Goal: Find specific page/section: Find specific page/section

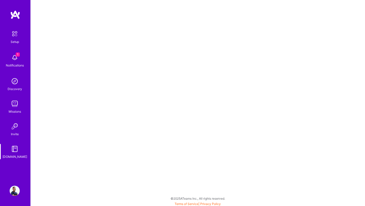
click at [13, 15] on img at bounding box center [15, 14] width 10 height 9
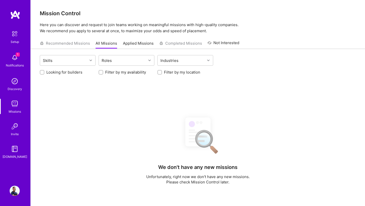
click at [13, 19] on img at bounding box center [15, 14] width 10 height 9
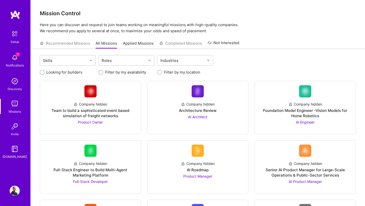
click at [16, 37] on img at bounding box center [14, 33] width 11 height 11
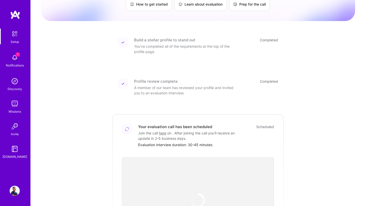
scroll to position [48, 0]
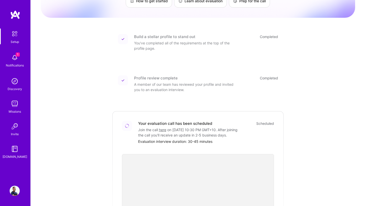
click at [114, 111] on div "Your evaluation call has been scheduled Scheduled Join the call here on [DATE] …" at bounding box center [198, 175] width 172 height 129
